Goal: Task Accomplishment & Management: Use online tool/utility

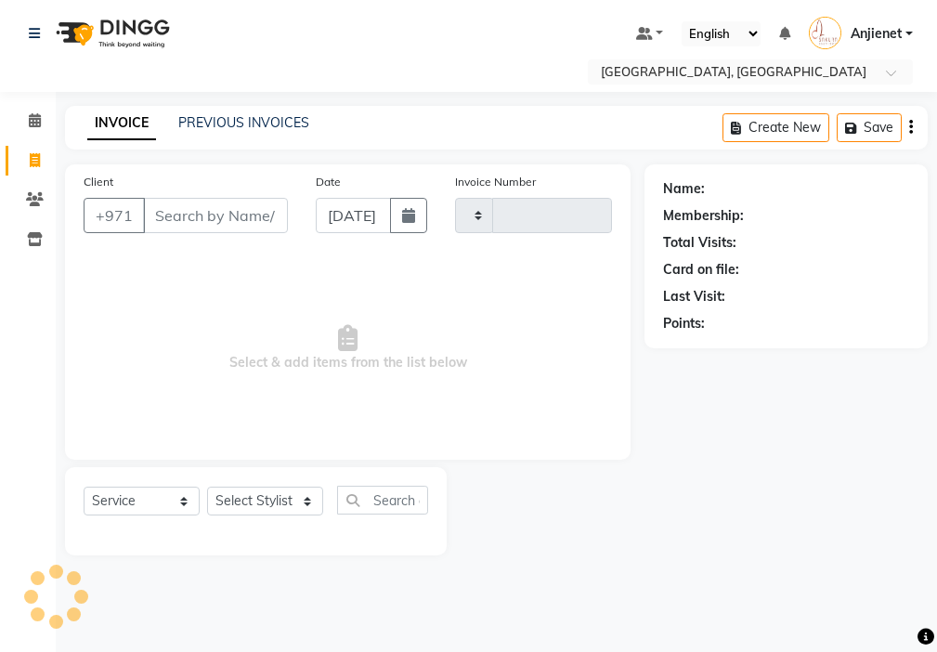
select select "service"
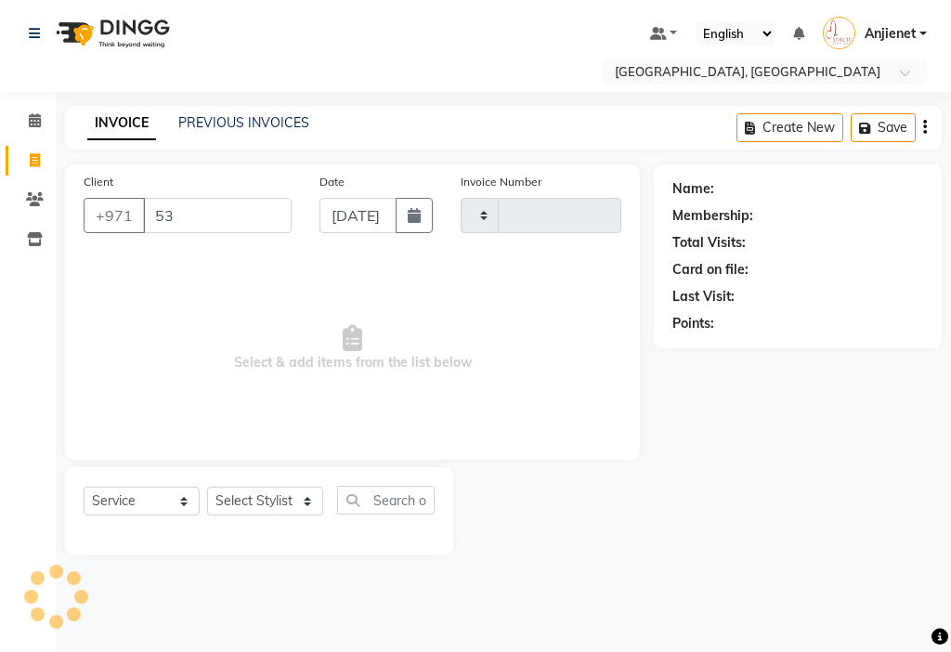
type input "5"
type input "000744"
type input "52"
select select "3691"
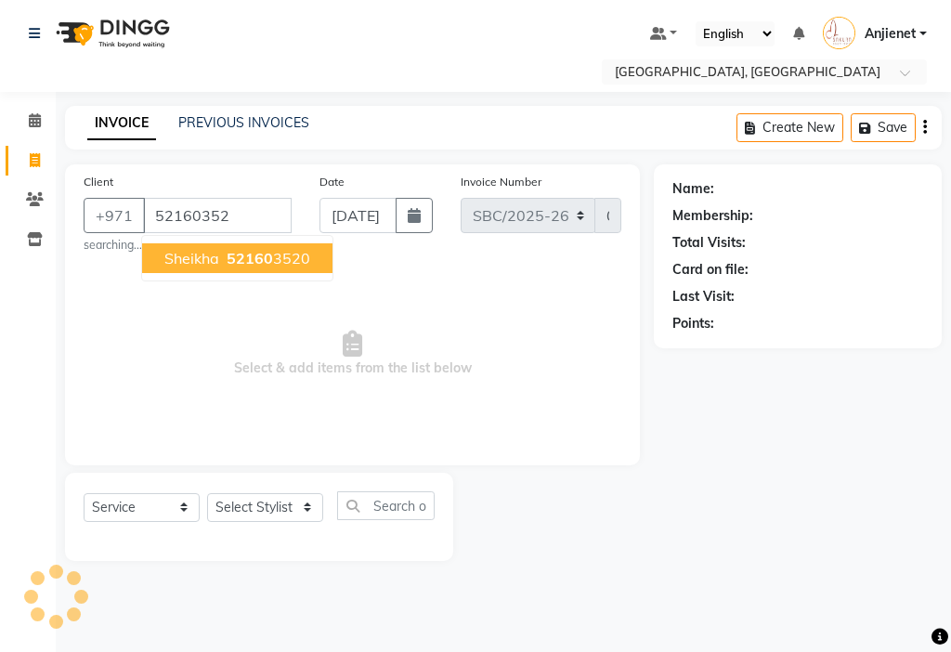
click at [303, 258] on ngb-highlight "52160 3520" at bounding box center [266, 258] width 87 height 19
type input "521603520"
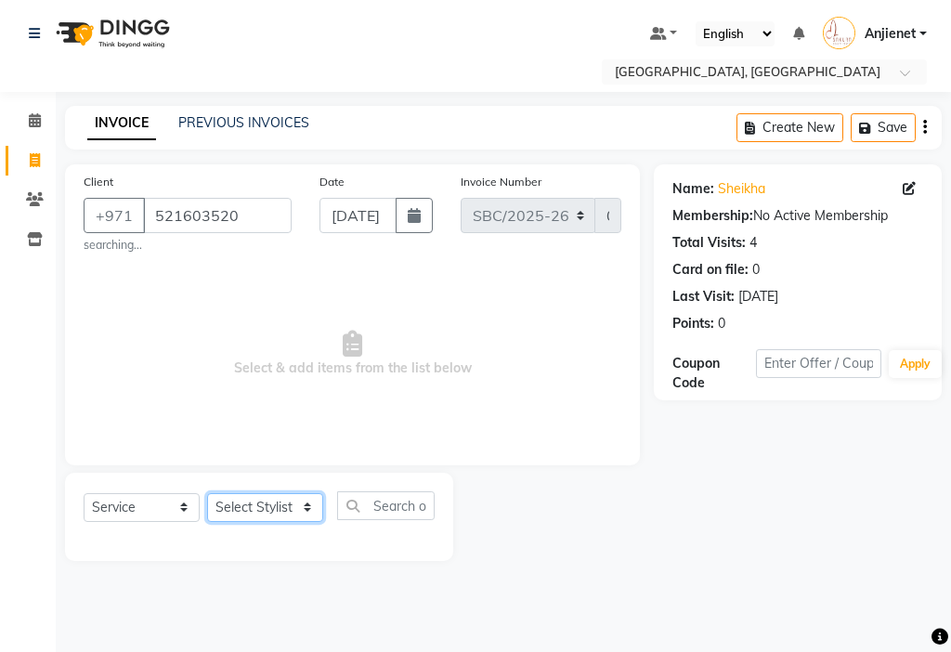
click at [261, 516] on select "Select Stylist Anjienet [PERSON_NAME] marry Mawieh [PERSON_NAME] [PERSON_NAME]" at bounding box center [265, 507] width 116 height 29
click at [207, 493] on select "Select Stylist Anjienet [PERSON_NAME] marry Mawieh [PERSON_NAME] [PERSON_NAME]" at bounding box center [265, 507] width 116 height 29
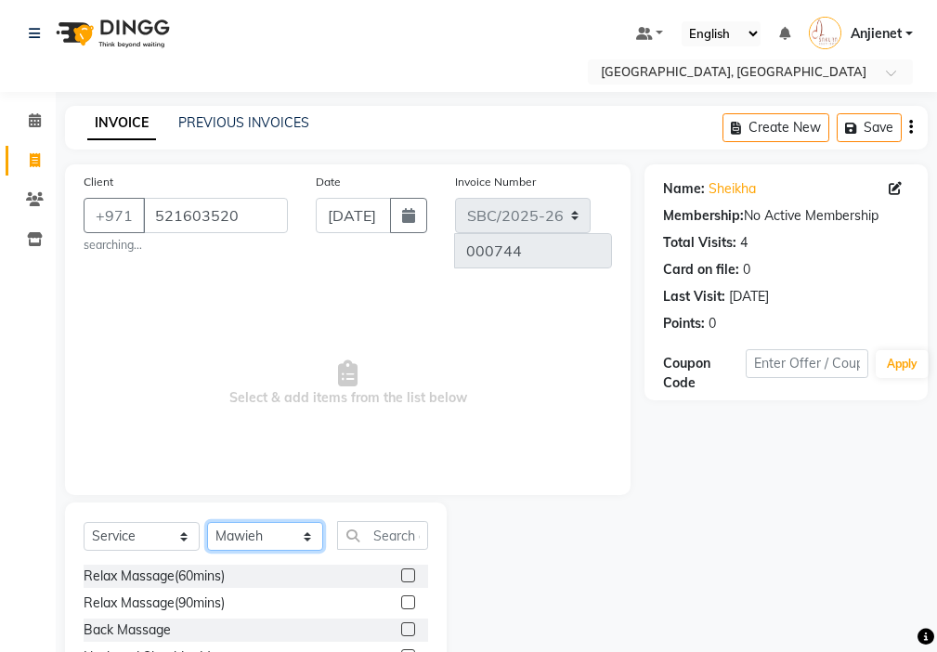
click at [280, 522] on select "Select Stylist Anjienet [PERSON_NAME] marry Mawieh [PERSON_NAME] [PERSON_NAME]" at bounding box center [265, 536] width 116 height 29
select select "59408"
click at [207, 522] on select "Select Stylist Anjienet [PERSON_NAME] marry Mawieh [PERSON_NAME] [PERSON_NAME]" at bounding box center [265, 536] width 116 height 29
click at [377, 521] on input "text" at bounding box center [382, 535] width 91 height 29
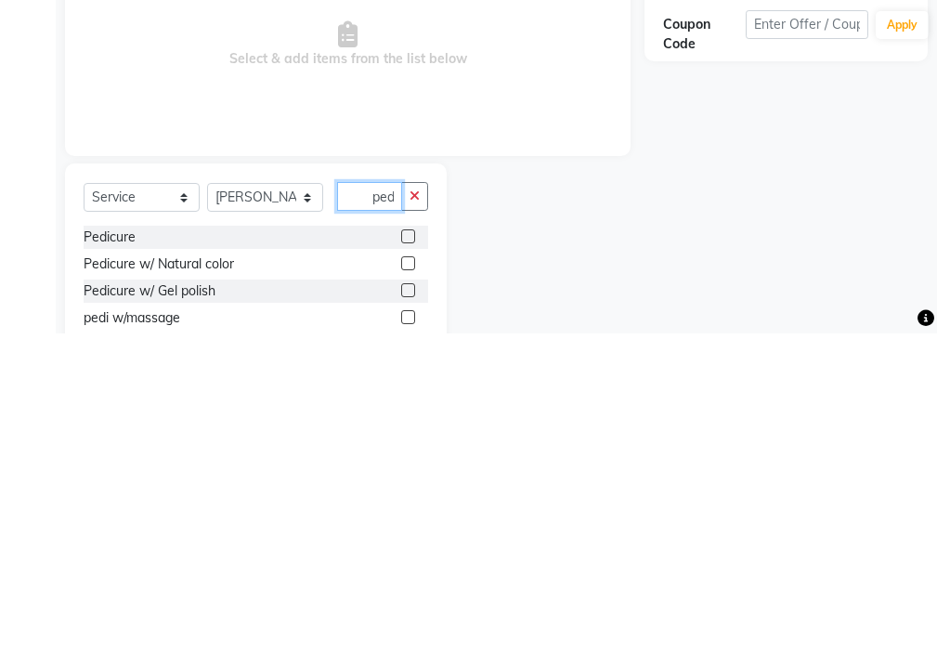
scroll to position [0, 4]
type input "pedi"
click at [401, 548] on label at bounding box center [408, 555] width 14 height 14
click at [401, 550] on input "checkbox" at bounding box center [407, 556] width 12 height 12
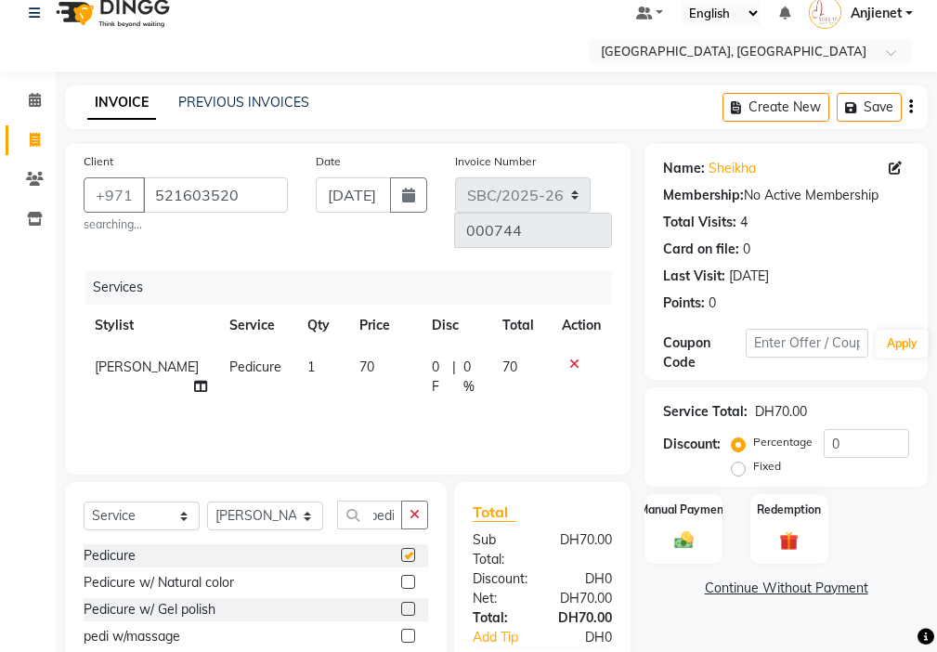
scroll to position [0, 0]
checkbox input "false"
click at [302, 501] on select "Select Stylist Anjienet [PERSON_NAME] marry Mawieh [PERSON_NAME] [PERSON_NAME]" at bounding box center [265, 515] width 116 height 29
select select "85111"
click at [207, 501] on select "Select Stylist Anjienet [PERSON_NAME] marry Mawieh [PERSON_NAME] [PERSON_NAME]" at bounding box center [265, 515] width 116 height 29
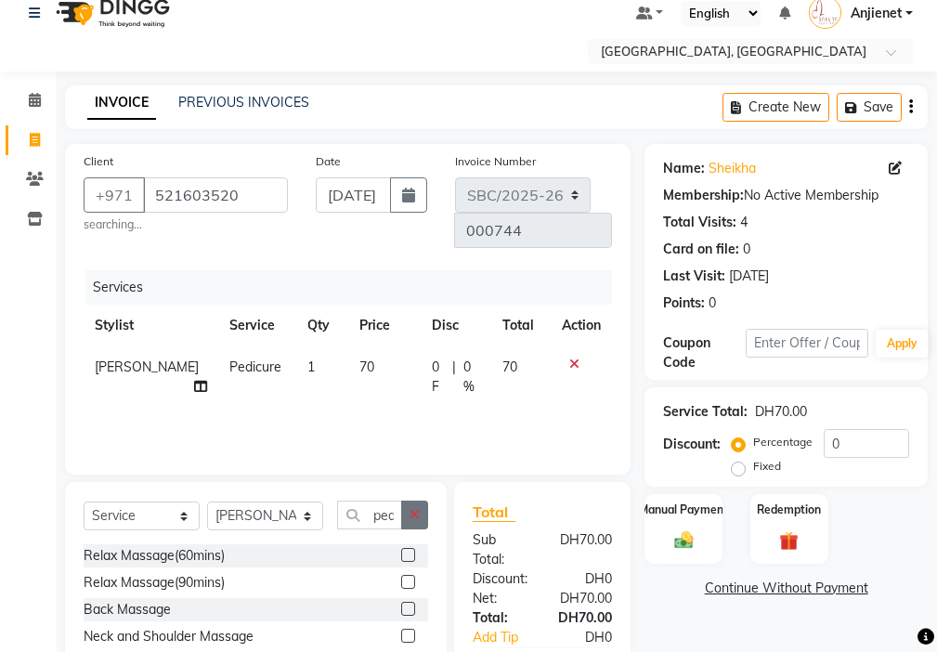
click at [415, 508] on icon "button" at bounding box center [414, 514] width 10 height 13
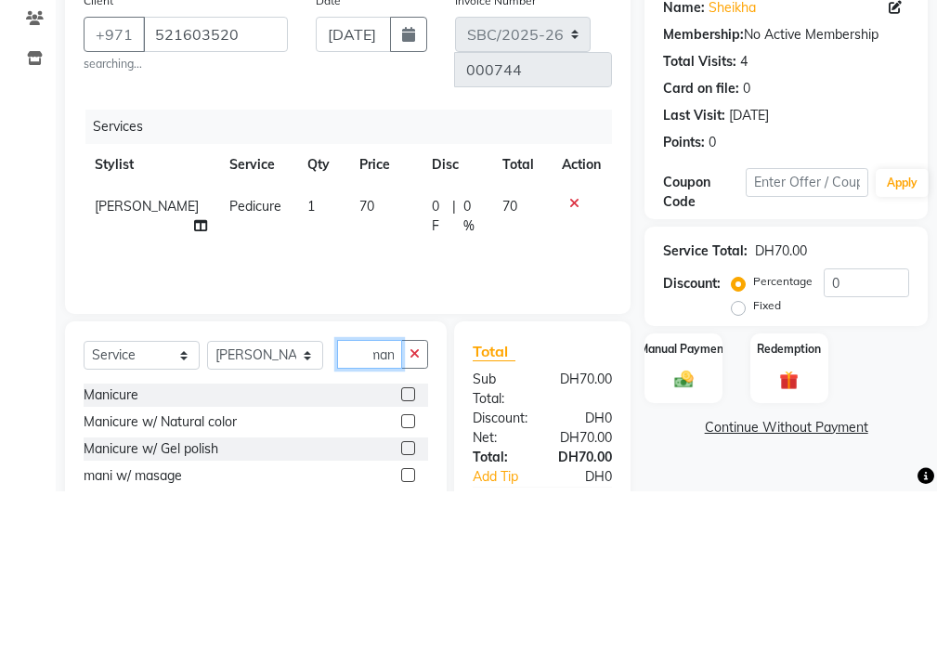
scroll to position [0, 8]
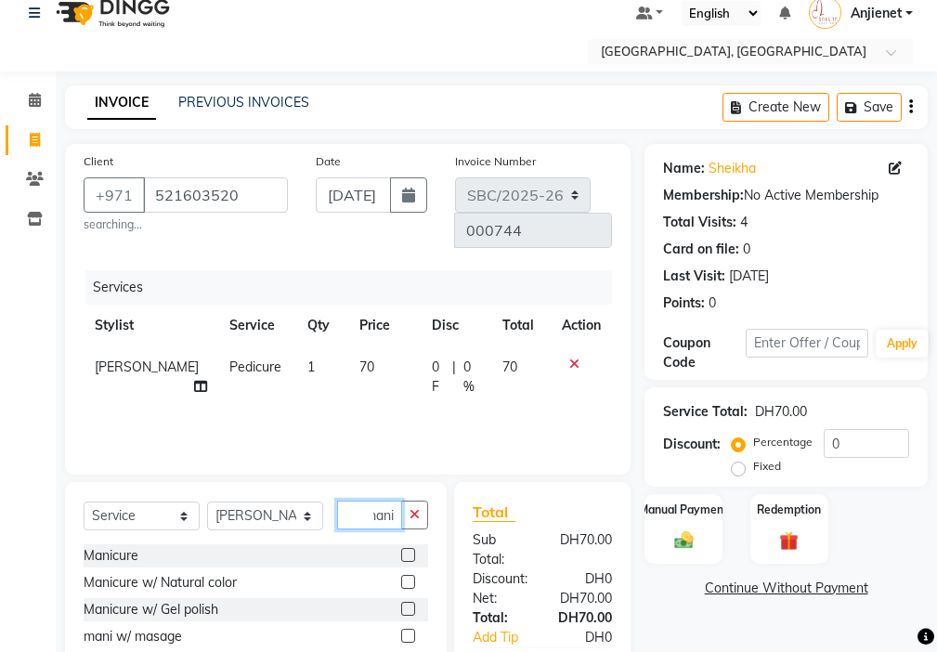
type input "mani"
click at [401, 548] on label at bounding box center [408, 555] width 14 height 14
click at [401, 550] on input "checkbox" at bounding box center [407, 556] width 12 height 12
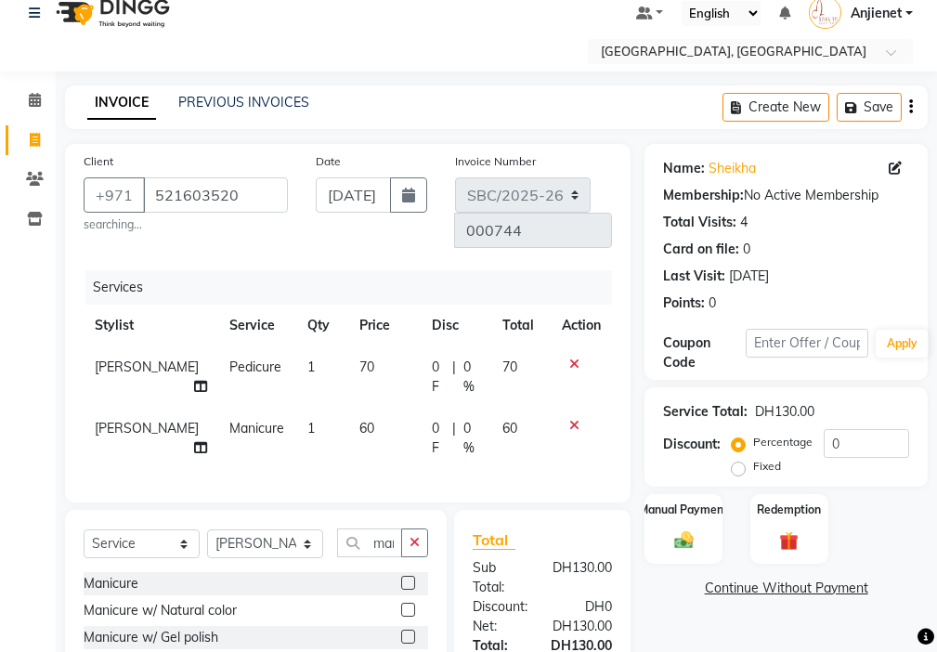
checkbox input "false"
